Goal: Task Accomplishment & Management: Manage account settings

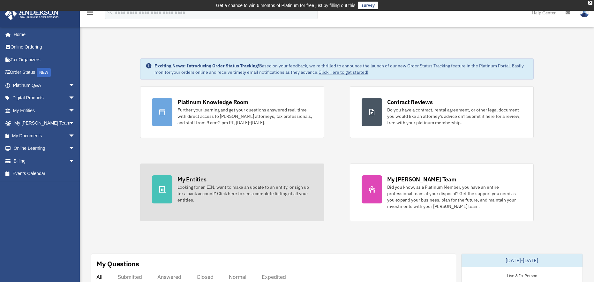
click at [182, 180] on div "My Entities" at bounding box center [192, 179] width 29 height 8
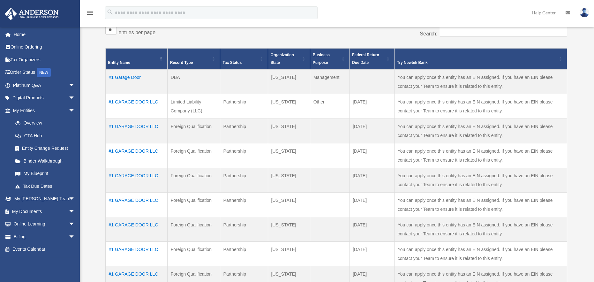
scroll to position [128, 0]
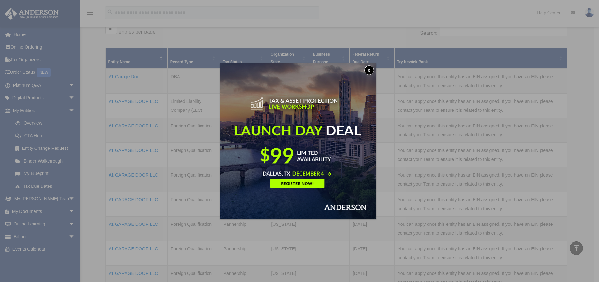
click at [368, 70] on button "x" at bounding box center [369, 70] width 10 height 10
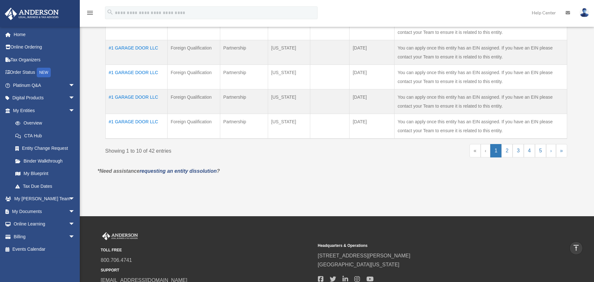
scroll to position [319, 0]
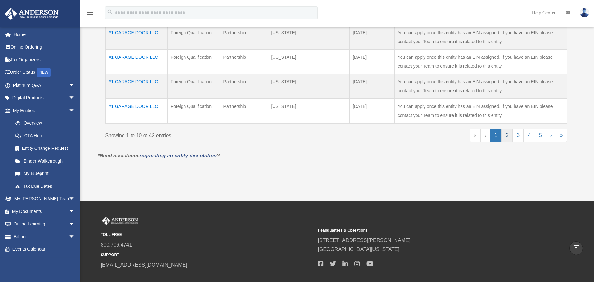
click at [509, 136] on link "2" at bounding box center [507, 135] width 11 height 13
click at [518, 134] on link "3" at bounding box center [518, 135] width 11 height 13
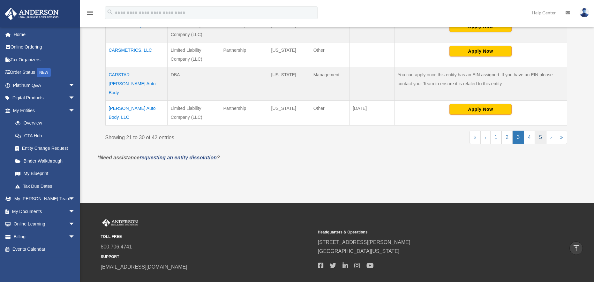
click at [544, 131] on link "5" at bounding box center [540, 137] width 11 height 13
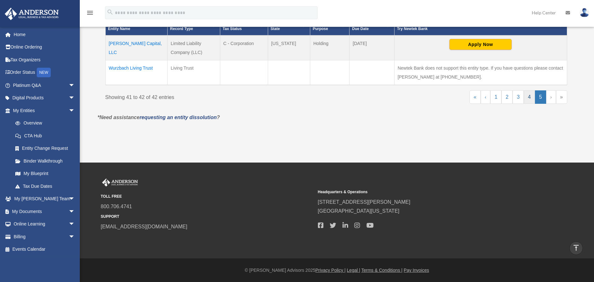
click at [529, 95] on link "4" at bounding box center [529, 96] width 11 height 13
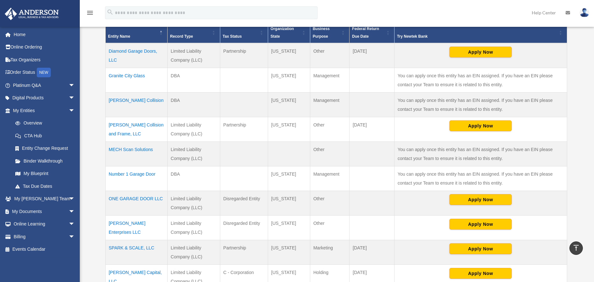
scroll to position [154, 0]
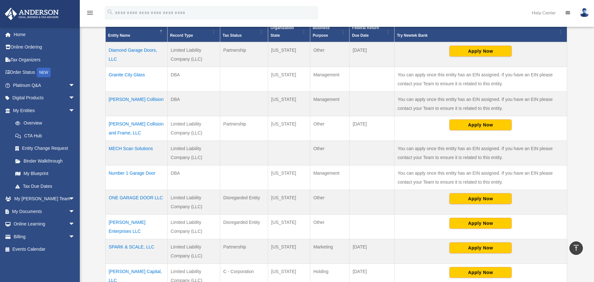
click at [225, 80] on td at bounding box center [244, 79] width 48 height 25
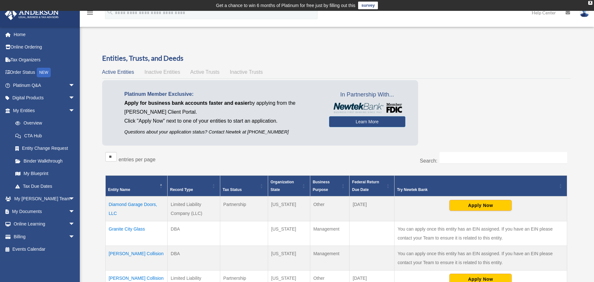
scroll to position [0, 0]
click at [470, 158] on input "Search:" at bounding box center [504, 158] width 128 height 12
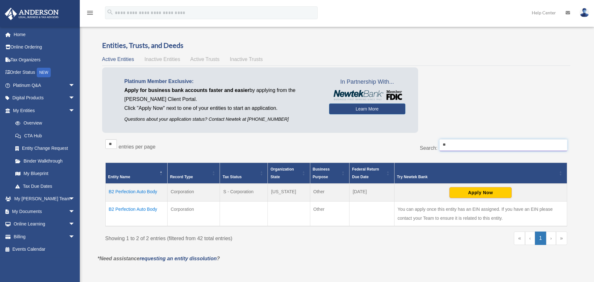
scroll to position [32, 0]
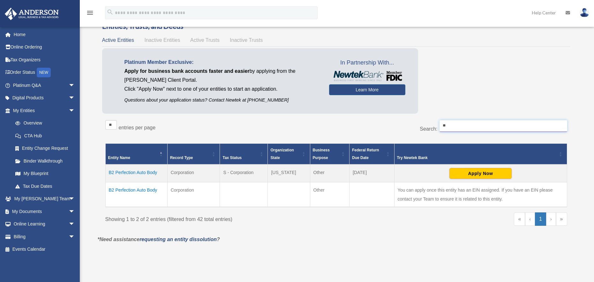
type input "**"
click at [138, 172] on td "B2 Perfection Auto Body" at bounding box center [136, 173] width 62 height 18
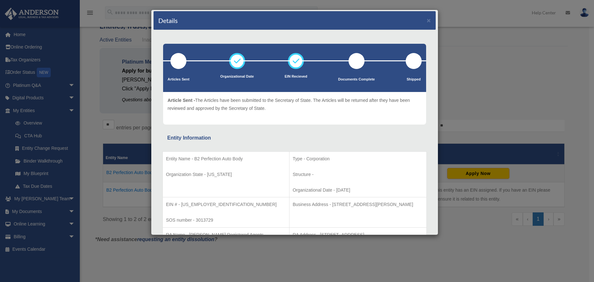
scroll to position [0, 0]
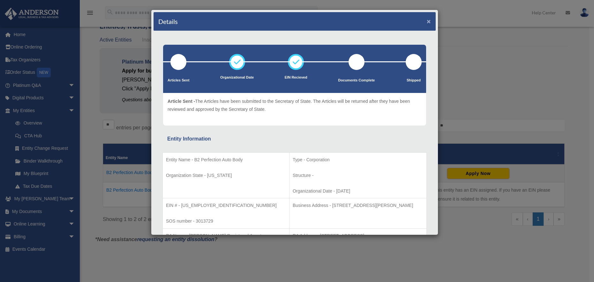
click at [427, 21] on button "×" at bounding box center [429, 21] width 4 height 7
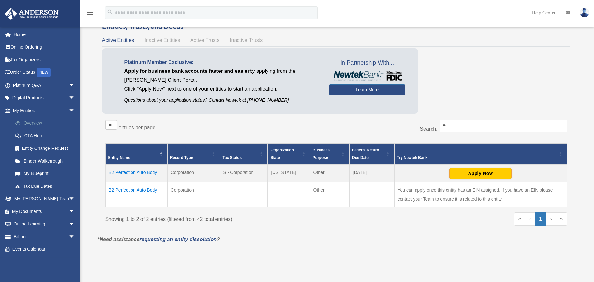
click at [36, 122] on link "Overview" at bounding box center [47, 123] width 76 height 13
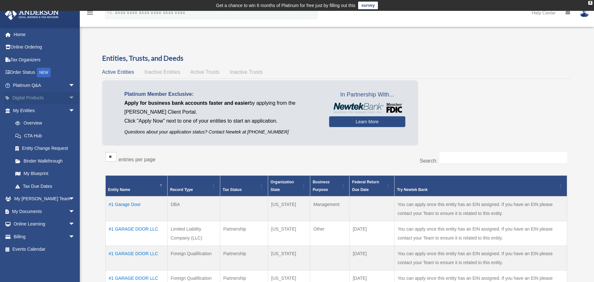
click at [34, 99] on link "Digital Products arrow_drop_down" at bounding box center [44, 98] width 80 height 13
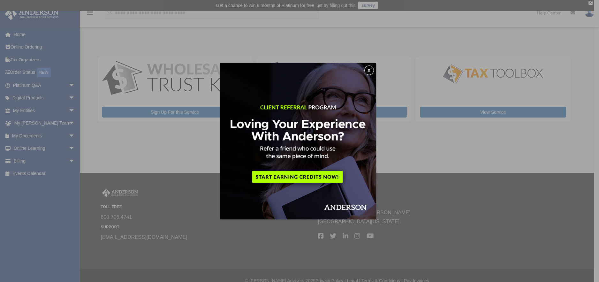
click at [370, 69] on button "x" at bounding box center [369, 70] width 10 height 10
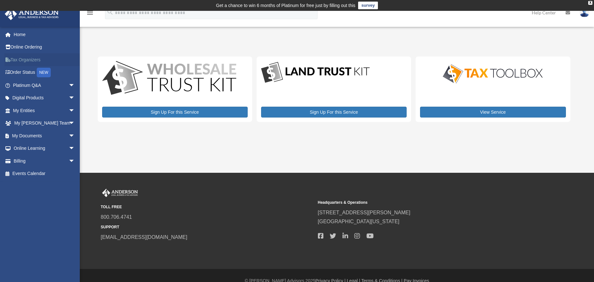
click at [31, 60] on link "Tax Organizers" at bounding box center [44, 59] width 80 height 13
click at [69, 161] on span "arrow_drop_down" at bounding box center [75, 161] width 13 height 13
click at [37, 187] on link "Past Invoices" at bounding box center [47, 186] width 76 height 13
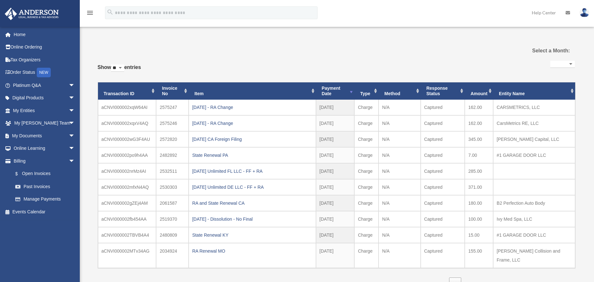
select select
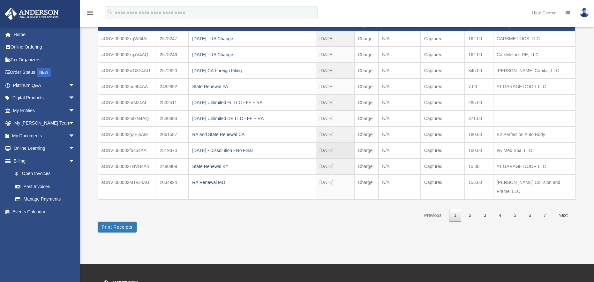
scroll to position [96, 0]
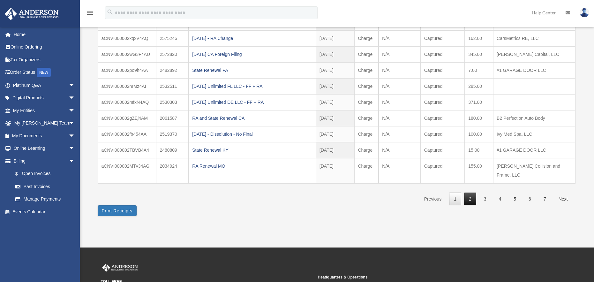
click at [469, 193] on link "2" at bounding box center [470, 199] width 12 height 13
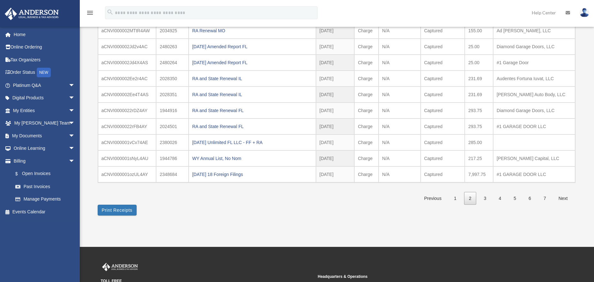
scroll to position [64, 0]
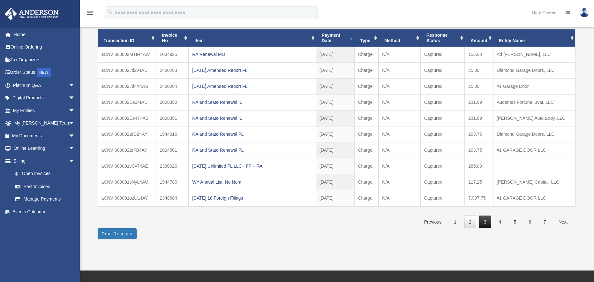
click at [489, 222] on link "3" at bounding box center [485, 222] width 12 height 13
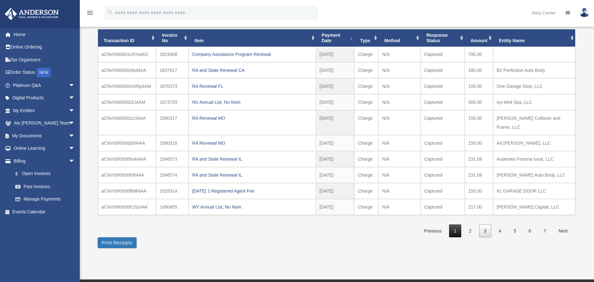
click at [455, 225] on link "1" at bounding box center [455, 231] width 12 height 13
